Goal: Task Accomplishment & Management: Complete application form

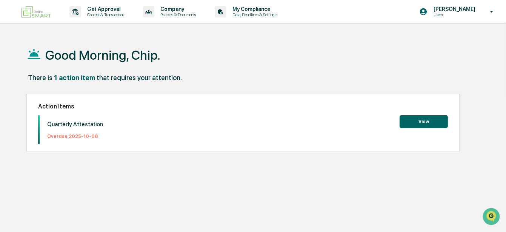
click at [425, 118] on button "View" at bounding box center [424, 121] width 48 height 13
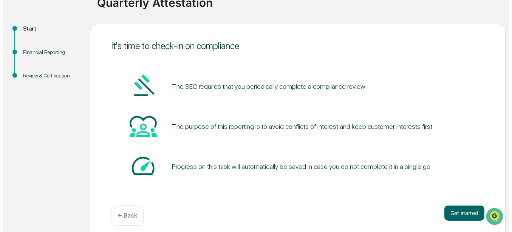
scroll to position [73, 0]
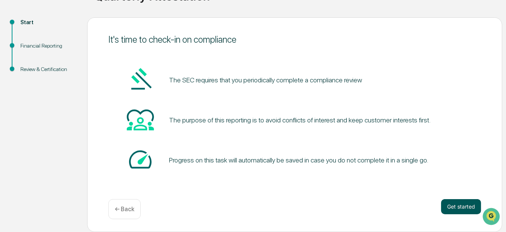
click at [462, 205] on button "Get started" at bounding box center [462, 206] width 40 height 15
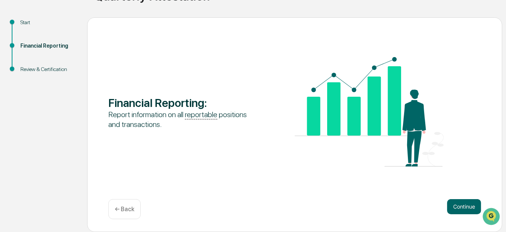
click at [462, 205] on button "Continue" at bounding box center [465, 206] width 34 height 15
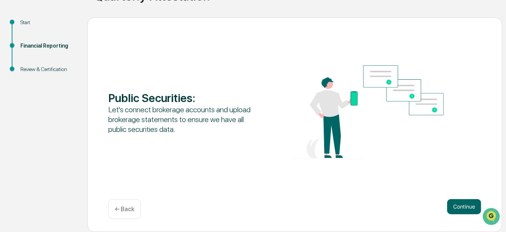
click at [462, 205] on button "Continue" at bounding box center [465, 206] width 34 height 15
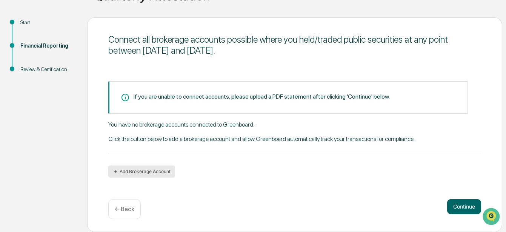
click at [134, 174] on button "Add Brokerage Account" at bounding box center [141, 171] width 67 height 12
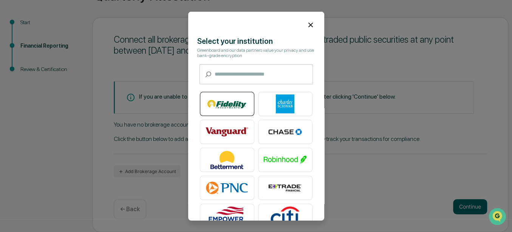
click at [222, 104] on img at bounding box center [226, 103] width 43 height 19
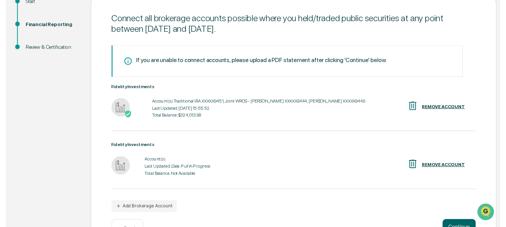
scroll to position [118, 0]
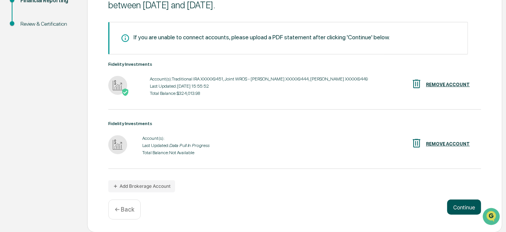
click at [467, 211] on button "Continue" at bounding box center [465, 206] width 34 height 15
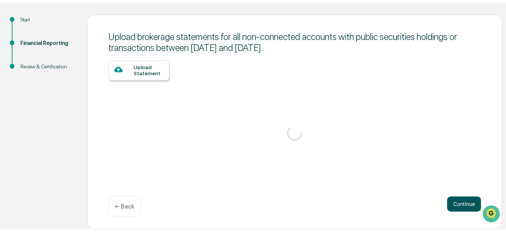
scroll to position [73, 0]
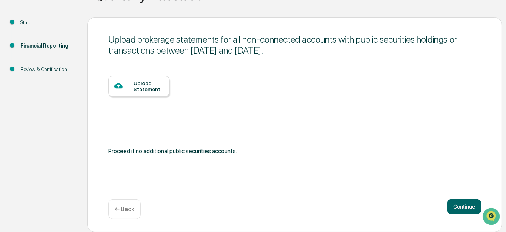
click at [138, 92] on div "Upload Statement" at bounding box center [149, 86] width 30 height 12
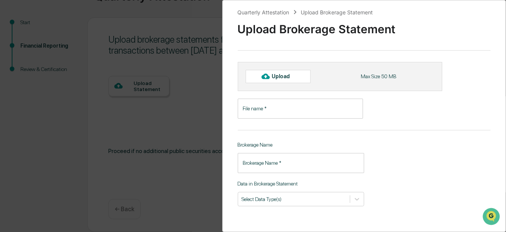
click at [151, 122] on div "Quarterly Attestation Upload Brokerage Statement Upload Brokerage Statement Upl…" at bounding box center [253, 116] width 506 height 232
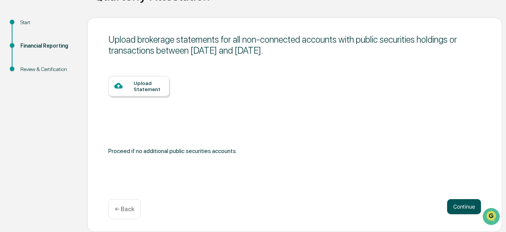
click at [462, 208] on button "Continue" at bounding box center [465, 206] width 34 height 15
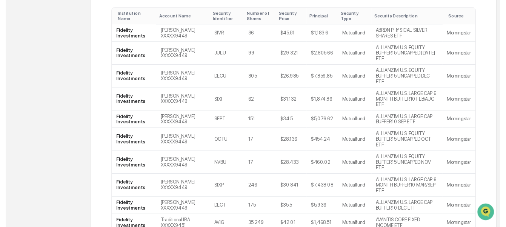
scroll to position [185, 0]
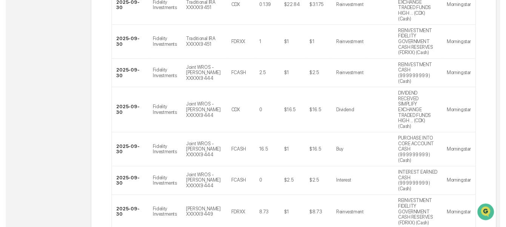
scroll to position [286, 0]
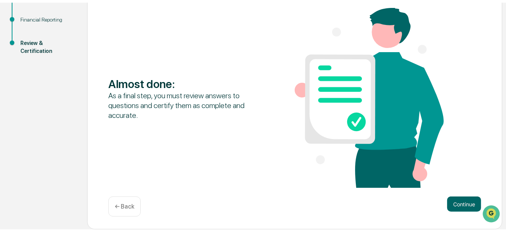
scroll to position [96, 0]
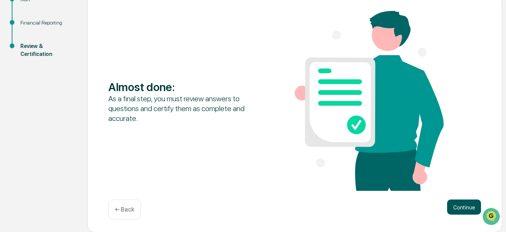
click at [465, 209] on button "Continue" at bounding box center [465, 206] width 34 height 15
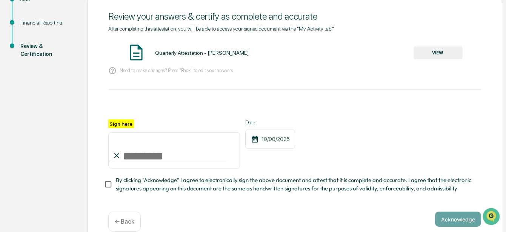
click at [438, 54] on button "VIEW" at bounding box center [438, 52] width 49 height 13
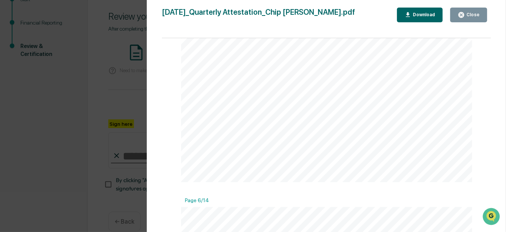
scroll to position [0, 0]
click at [470, 12] on div "Close" at bounding box center [472, 14] width 15 height 5
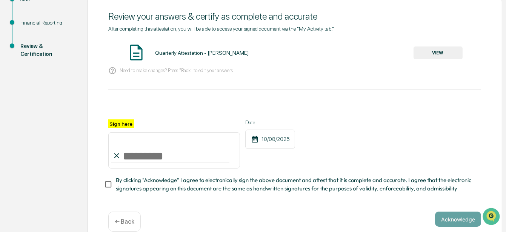
click at [122, 156] on input "Sign here" at bounding box center [174, 150] width 132 height 36
type input "**********"
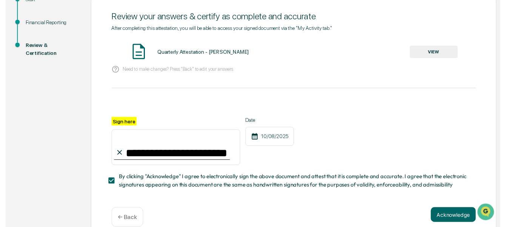
scroll to position [110, 0]
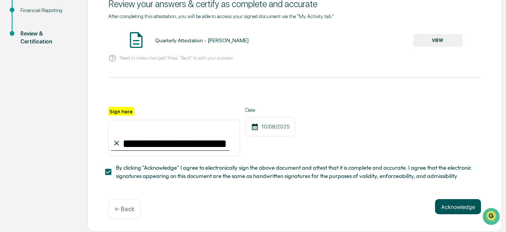
click at [467, 210] on button "Acknowledge" at bounding box center [458, 206] width 46 height 15
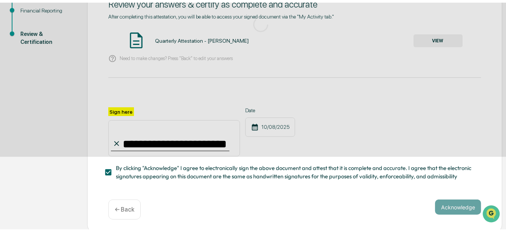
scroll to position [73, 0]
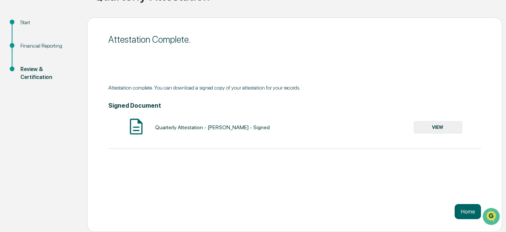
click at [467, 210] on button "Home" at bounding box center [468, 211] width 26 height 15
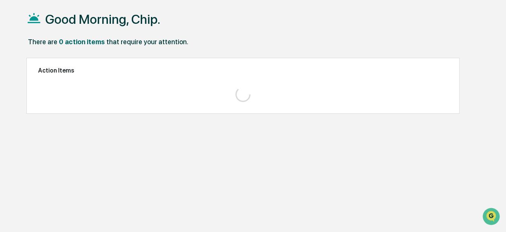
scroll to position [36, 0]
